Goal: Task Accomplishment & Management: Use online tool/utility

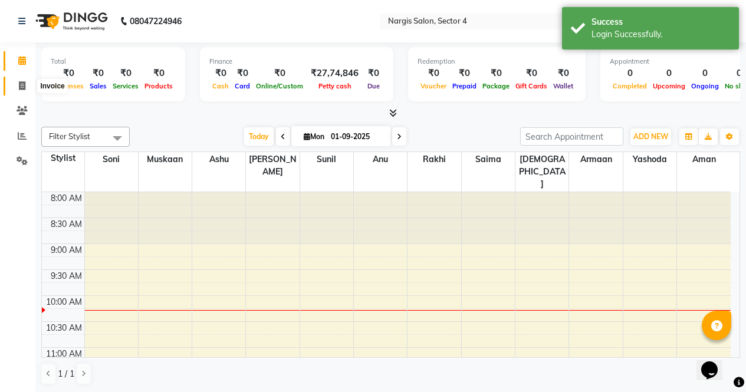
click at [25, 83] on icon at bounding box center [22, 85] width 6 height 9
select select "4130"
select select "service"
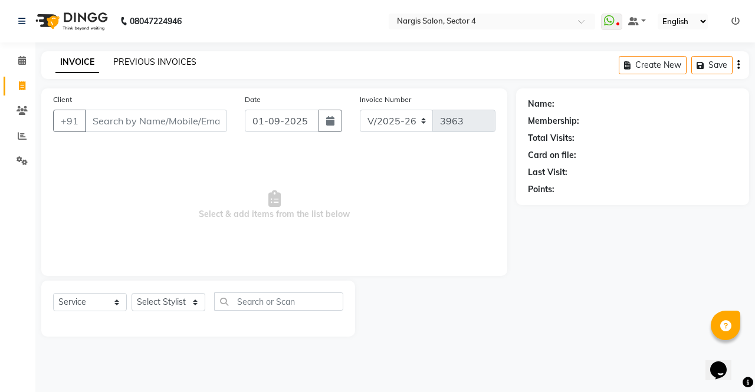
click at [178, 63] on link "PREVIOUS INVOICES" at bounding box center [154, 62] width 83 height 11
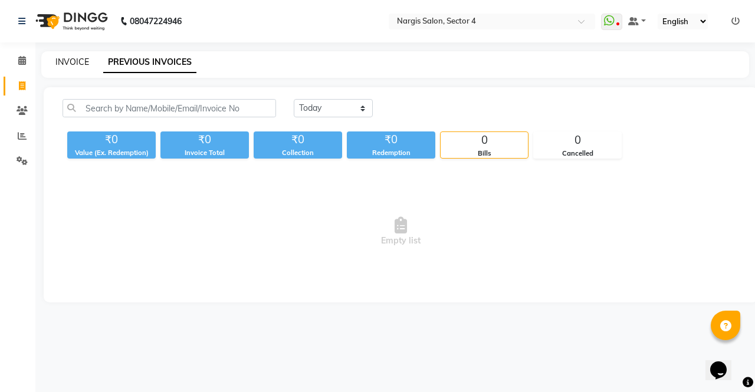
click at [84, 61] on link "INVOICE" at bounding box center [72, 62] width 34 height 11
select select "4130"
select select "service"
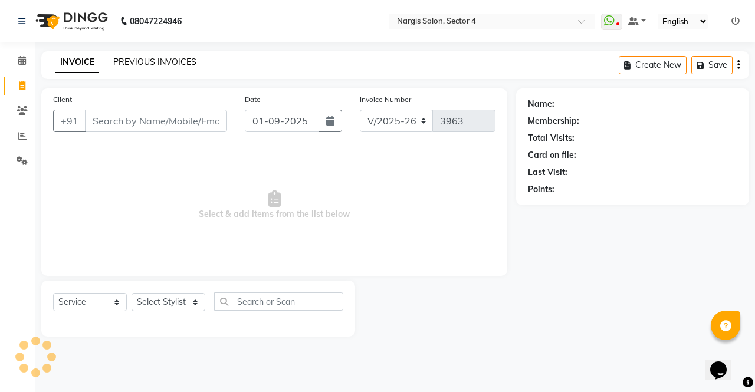
click at [127, 63] on link "PREVIOUS INVOICES" at bounding box center [154, 62] width 83 height 11
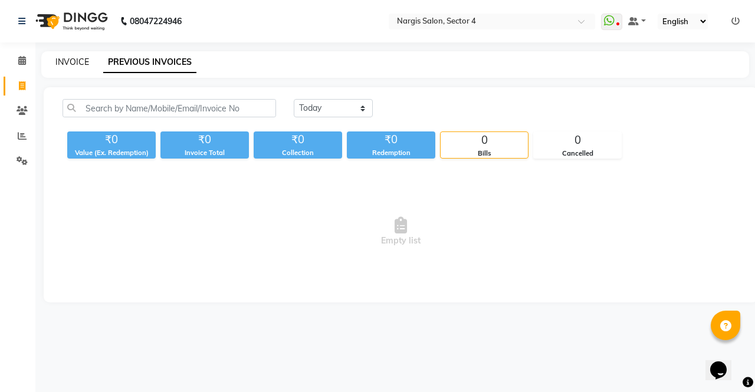
click at [75, 62] on link "INVOICE" at bounding box center [72, 62] width 34 height 11
select select "4130"
select select "service"
